Goal: Find specific page/section: Find specific page/section

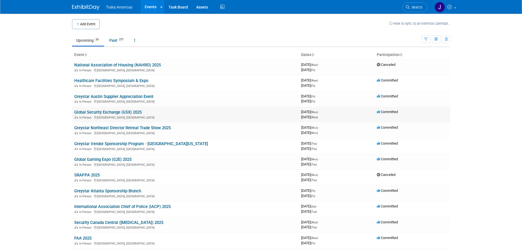
click at [102, 112] on link "Global Security Exchange (GSX) 2025" at bounding box center [107, 112] width 67 height 5
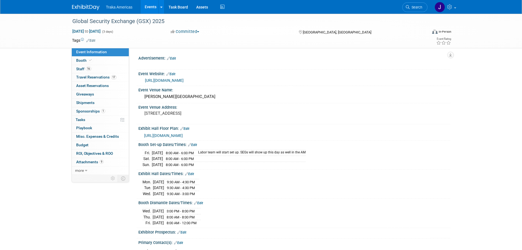
select select "National"
click at [100, 67] on link "16 Staff 16" at bounding box center [100, 69] width 57 height 8
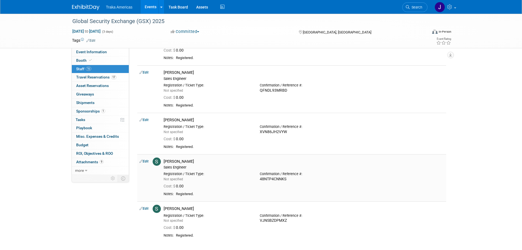
scroll to position [521, 0]
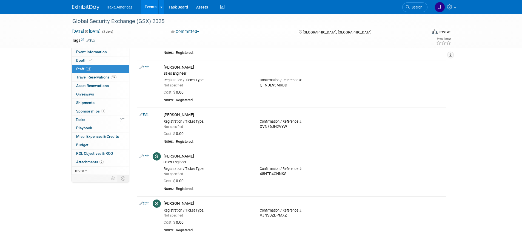
click at [84, 1] on div at bounding box center [89, 5] width 34 height 10
click at [84, 2] on div at bounding box center [89, 5] width 34 height 10
click at [84, 4] on link at bounding box center [89, 4] width 34 height 4
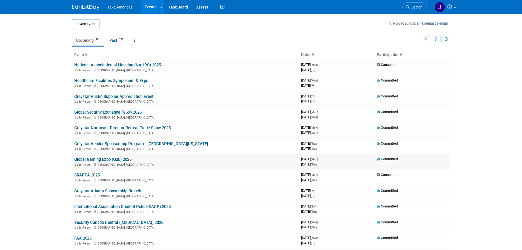
click at [106, 158] on link "Global Gaming Expo (G2E) 2025" at bounding box center [102, 159] width 57 height 5
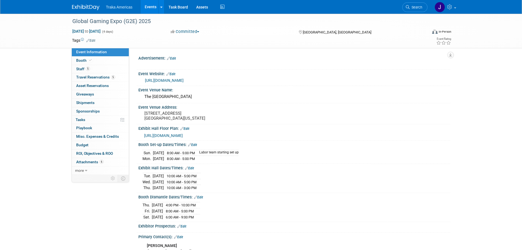
select select "National"
click at [84, 62] on span "Booth" at bounding box center [84, 60] width 17 height 4
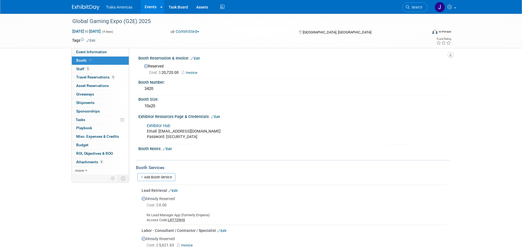
click at [163, 125] on link "Exhibitor Hub" at bounding box center [158, 125] width 23 height 5
drag, startPoint x: 202, startPoint y: 136, endPoint x: 166, endPoint y: 140, distance: 36.2
click at [166, 140] on div "Exhibitor Hub Email: jsaenz@trakausa.com Password: Globalgaming2025!" at bounding box center [266, 131] width 247 height 22
copy div "Globalgaming2025!"
click at [214, 132] on div "Exhibitor Hub Email: jsaenz@trakausa.com Password: Globalgaming2025!" at bounding box center [266, 131] width 247 height 22
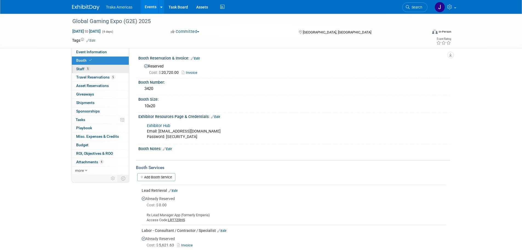
click at [107, 68] on link "5 Staff 5" at bounding box center [100, 69] width 57 height 8
